Goal: Information Seeking & Learning: Understand process/instructions

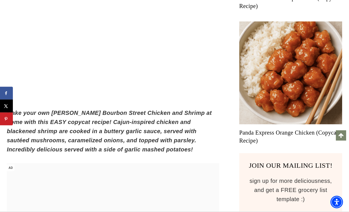
scroll to position [315, 0]
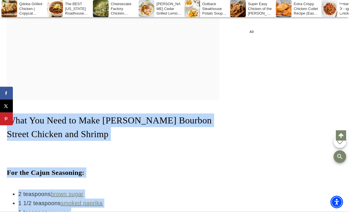
scroll to position [970, 0]
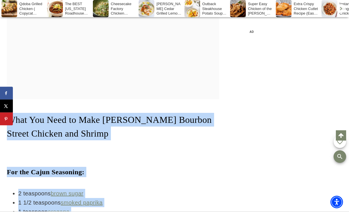
drag, startPoint x: 6, startPoint y: 64, endPoint x: 185, endPoint y: 133, distance: 192.0
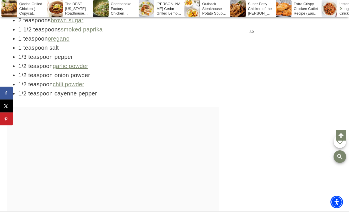
scroll to position [1170, 0]
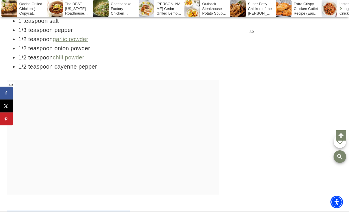
drag, startPoint x: 6, startPoint y: 71, endPoint x: 202, endPoint y: 159, distance: 214.7
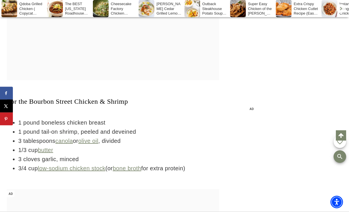
scroll to position [1370, 0]
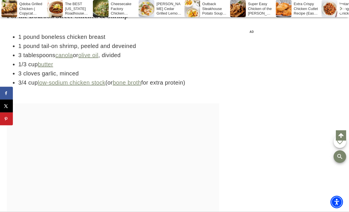
drag, startPoint x: 33, startPoint y: 86, endPoint x: 123, endPoint y: 104, distance: 92.6
drag, startPoint x: 123, startPoint y: 104, endPoint x: 116, endPoint y: 104, distance: 7.7
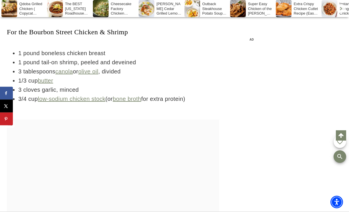
scroll to position [1595, 0]
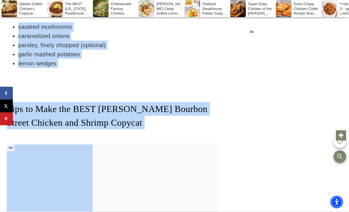
drag, startPoint x: 3, startPoint y: 176, endPoint x: 119, endPoint y: 66, distance: 159.9
click at [119, 143] on div "AD" at bounding box center [113, 200] width 213 height 114
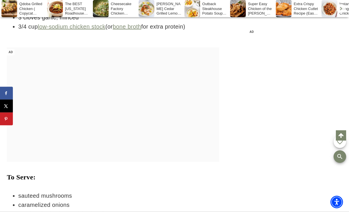
scroll to position [1338, 0]
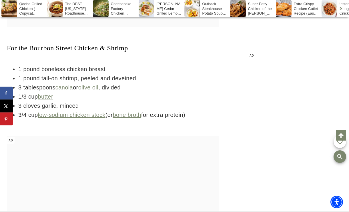
drag, startPoint x: 3, startPoint y: 128, endPoint x: 106, endPoint y: 187, distance: 118.9
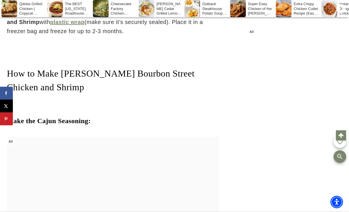
scroll to position [2110, 0]
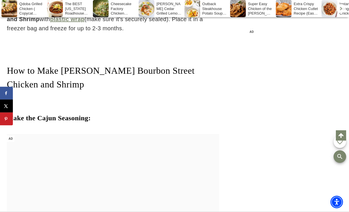
drag, startPoint x: 13, startPoint y: 113, endPoint x: 212, endPoint y: 175, distance: 208.0
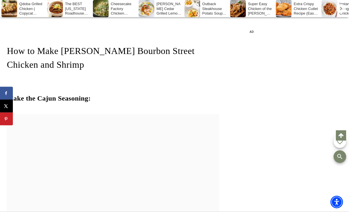
scroll to position [2196, 0]
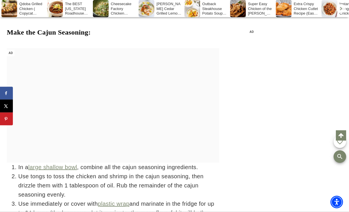
drag, startPoint x: 16, startPoint y: 108, endPoint x: 215, endPoint y: 180, distance: 212.6
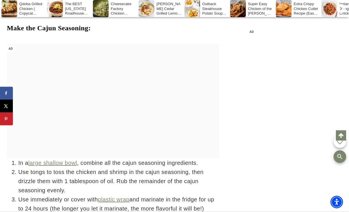
scroll to position [2213, 0]
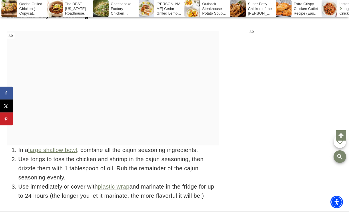
drag, startPoint x: 5, startPoint y: 140, endPoint x: 219, endPoint y: 167, distance: 215.7
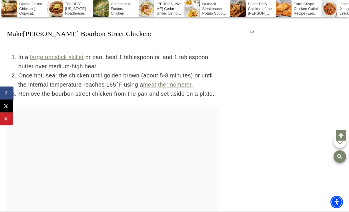
scroll to position [2385, 0]
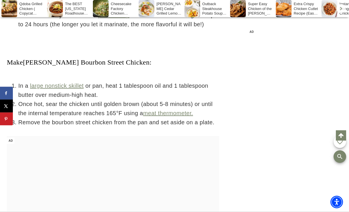
drag, startPoint x: 4, startPoint y: 133, endPoint x: 223, endPoint y: 200, distance: 228.9
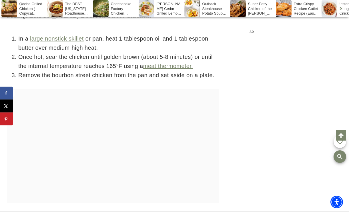
scroll to position [2442, 0]
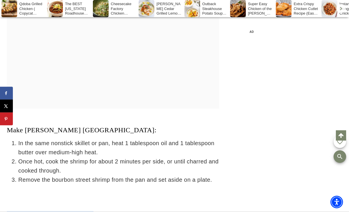
scroll to position [2528, 0]
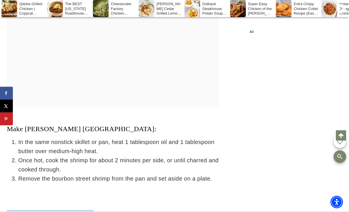
drag, startPoint x: 2, startPoint y: 133, endPoint x: 221, endPoint y: 182, distance: 224.1
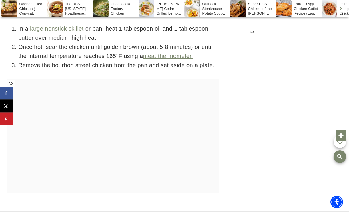
scroll to position [2414, 0]
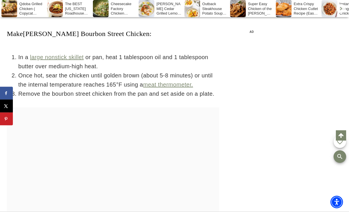
drag, startPoint x: 137, startPoint y: 67, endPoint x: 141, endPoint y: 72, distance: 6.1
click at [141, 108] on div "AD" at bounding box center [113, 165] width 213 height 114
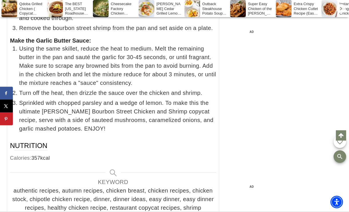
scroll to position [4646, 0]
